Goal: Find specific page/section: Find specific page/section

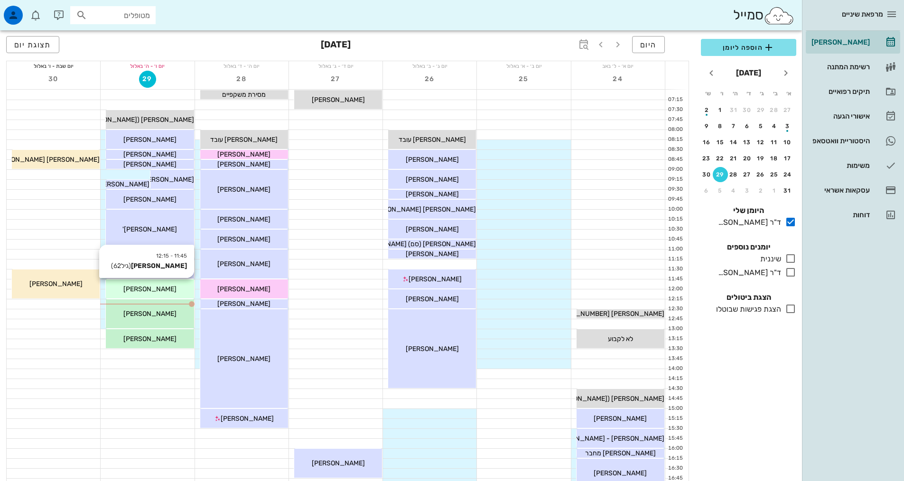
click at [163, 290] on span "[PERSON_NAME]" at bounding box center [149, 289] width 53 height 8
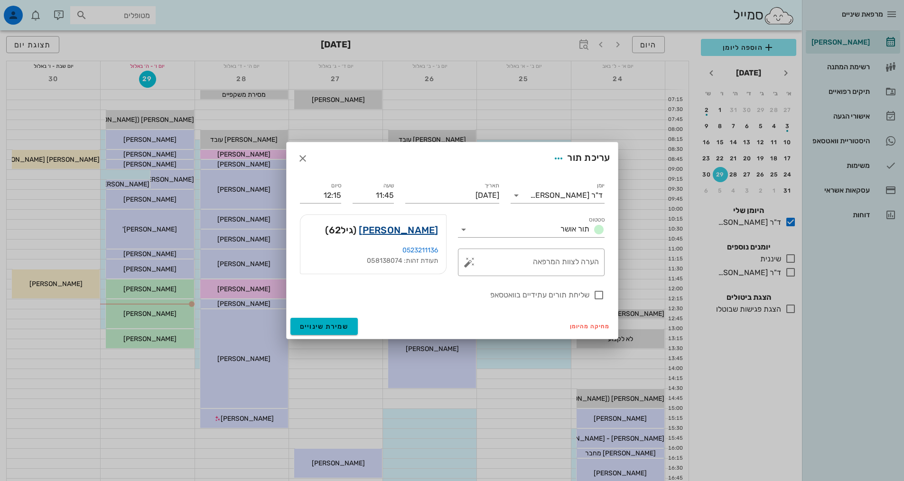
click at [408, 231] on link "[PERSON_NAME]" at bounding box center [398, 230] width 79 height 15
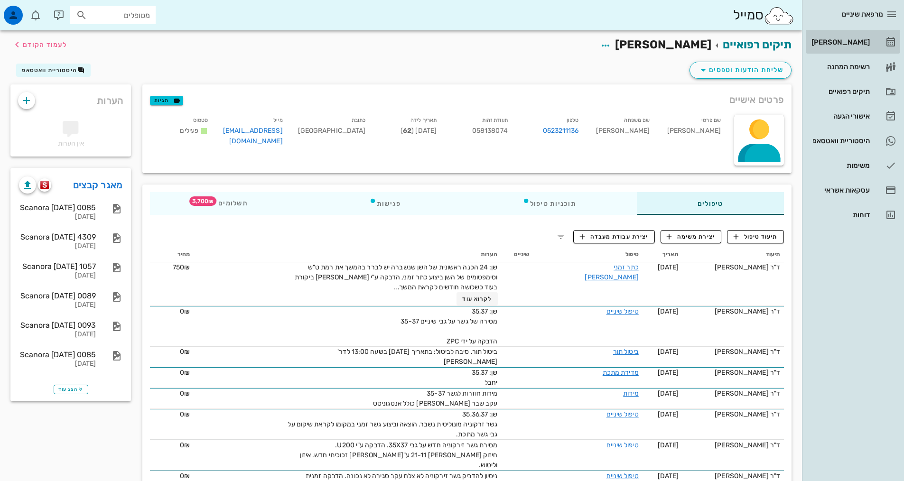
click at [853, 40] on div "[PERSON_NAME]" at bounding box center [840, 42] width 60 height 8
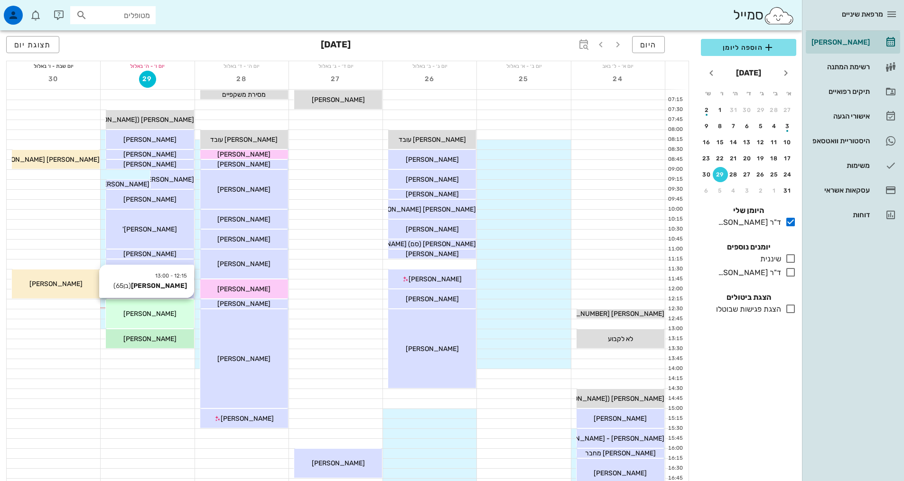
click at [170, 323] on div "12:15 - 13:00 [PERSON_NAME] (בן 65 ) [PERSON_NAME]" at bounding box center [150, 313] width 88 height 29
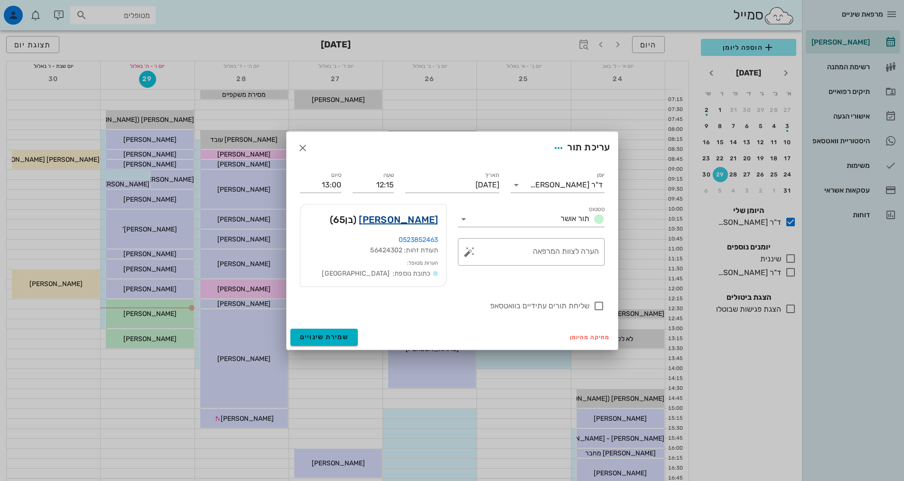
click at [410, 224] on link "[PERSON_NAME]" at bounding box center [398, 219] width 79 height 15
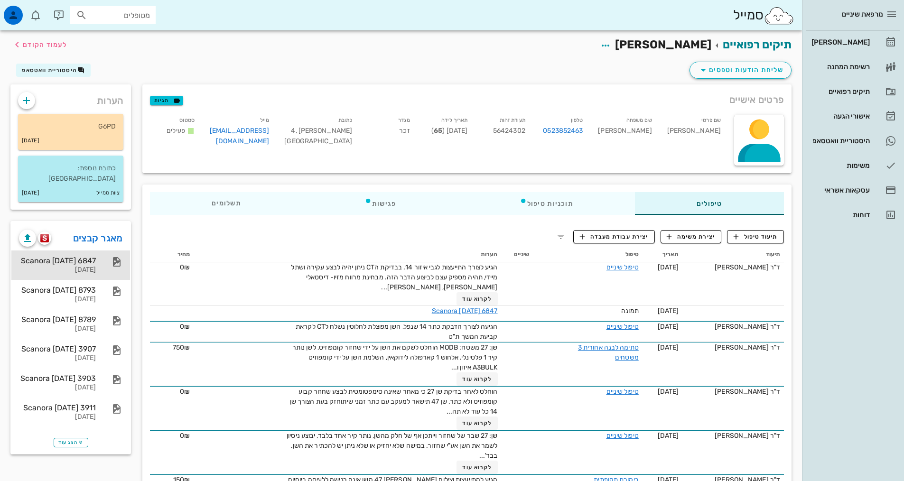
click at [84, 256] on div "Scanora [DATE] 6847" at bounding box center [57, 260] width 77 height 9
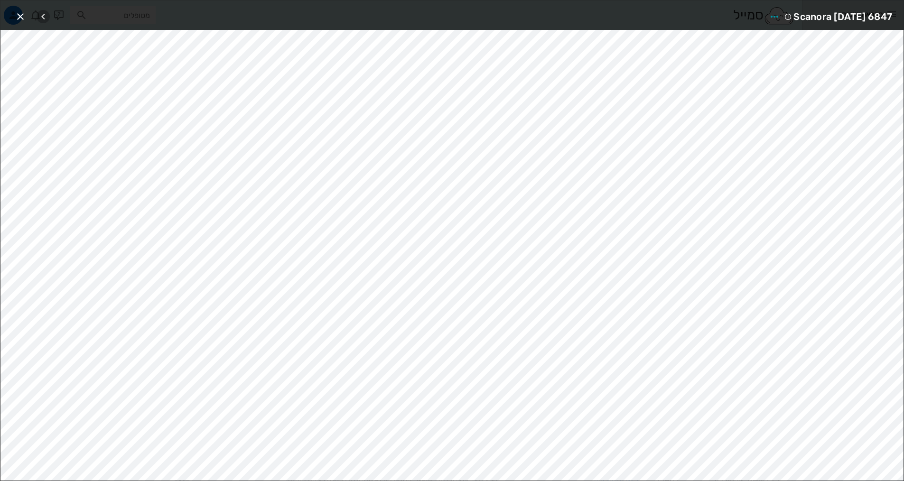
click at [46, 16] on icon "button" at bounding box center [42, 16] width 11 height 11
click at [60, 14] on icon "button" at bounding box center [56, 16] width 11 height 11
click at [23, 17] on icon "button" at bounding box center [20, 16] width 11 height 11
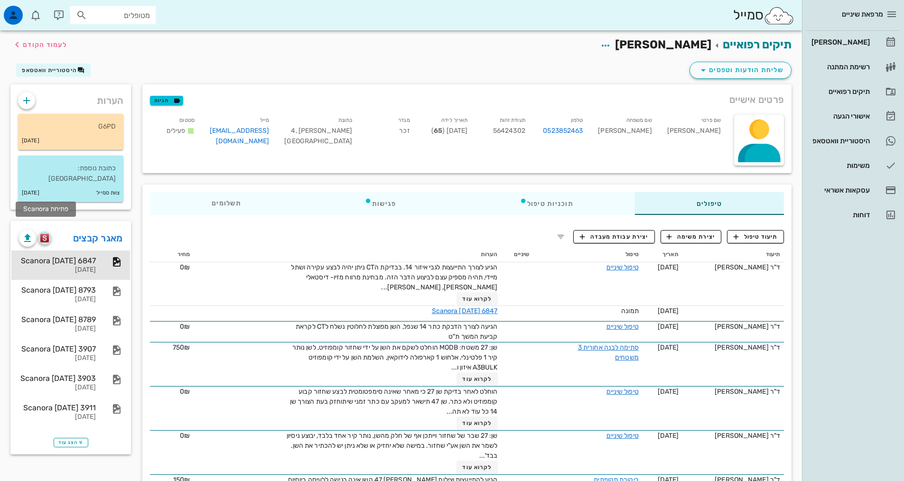
click at [45, 234] on img "button" at bounding box center [44, 238] width 9 height 9
